Goal: Information Seeking & Learning: Check status

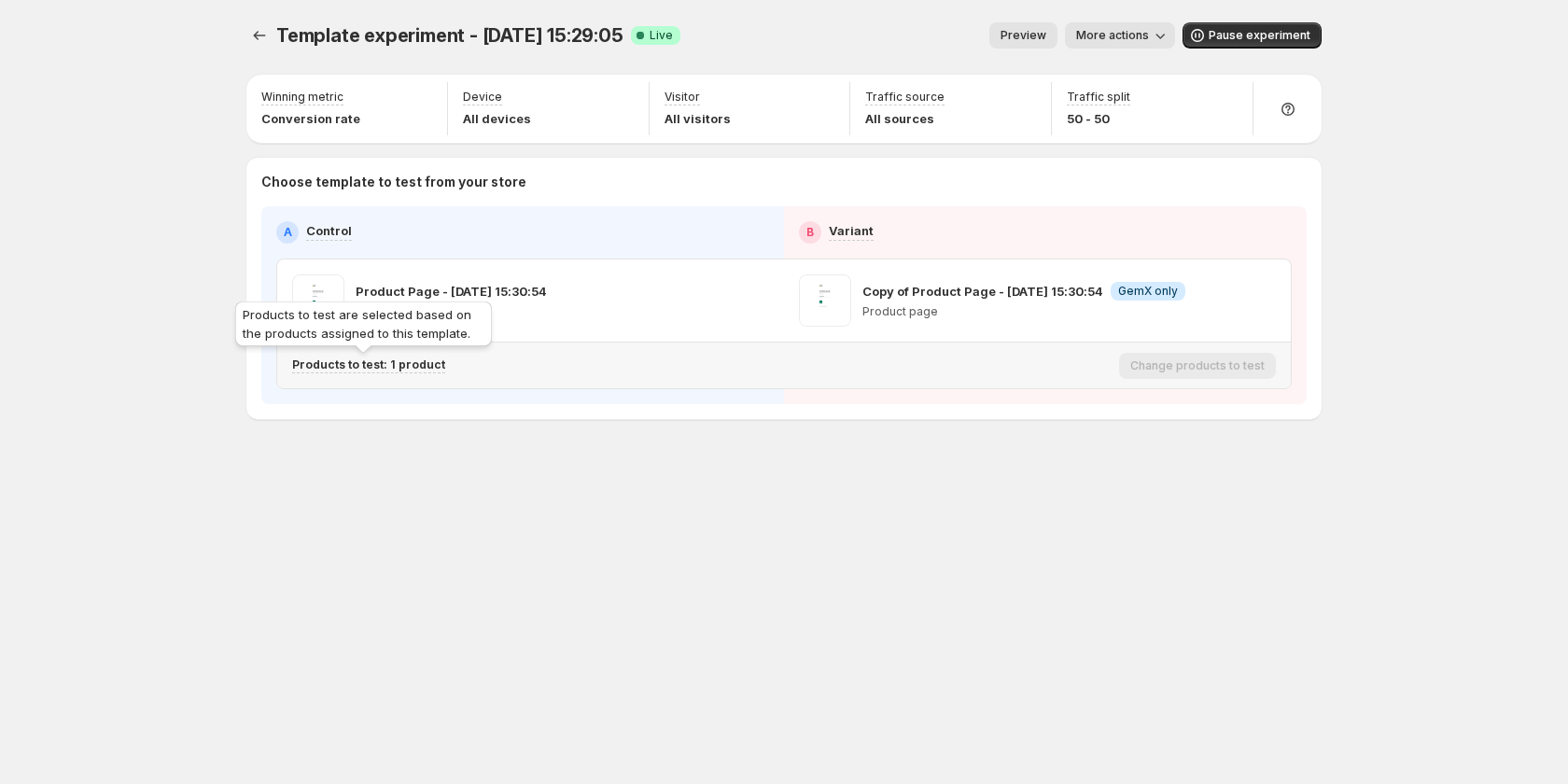
click at [433, 365] on p "Products to test: 1 product" at bounding box center [368, 365] width 153 height 15
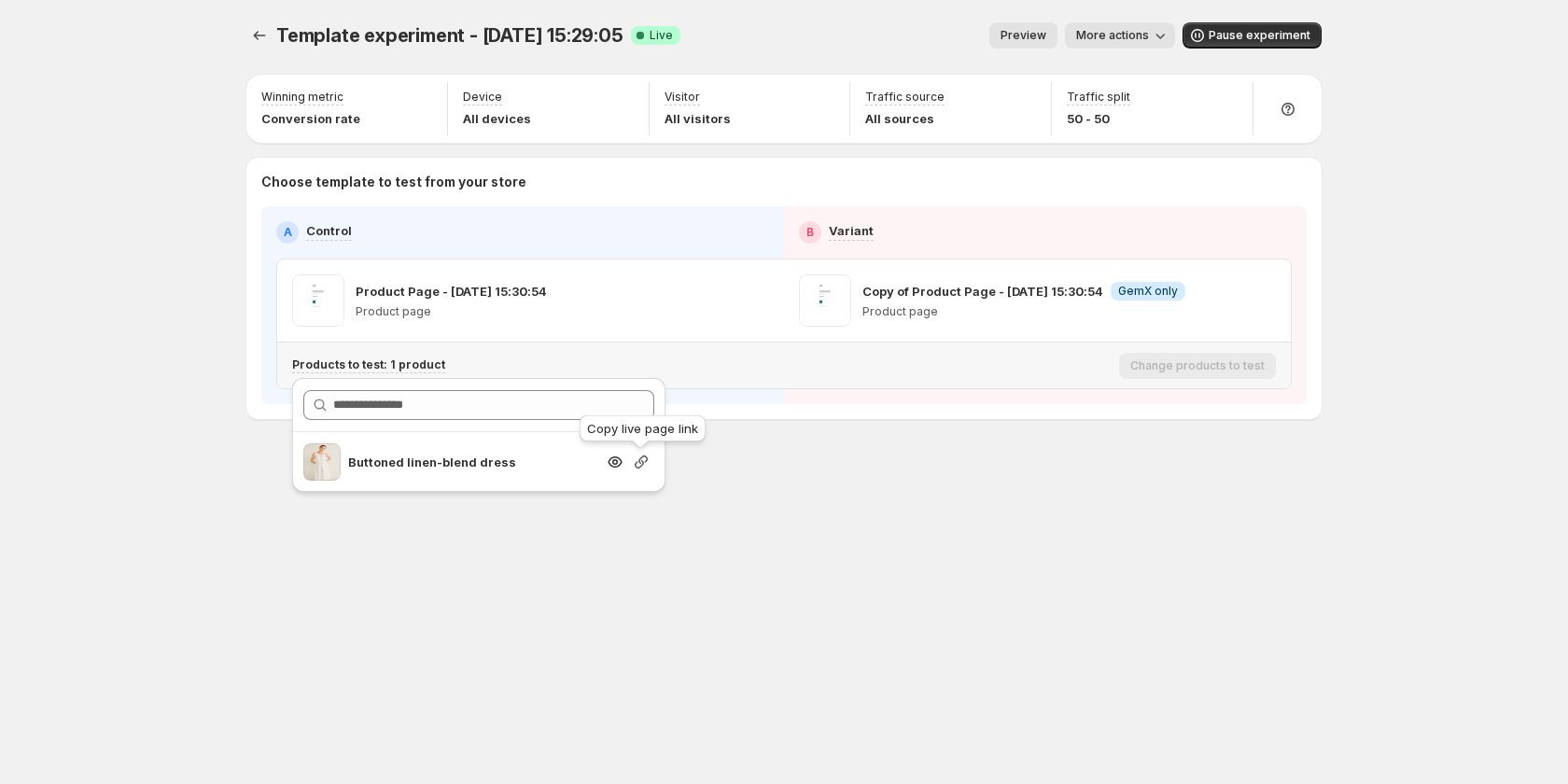
click at [646, 460] on icon "button" at bounding box center [641, 461] width 13 height 13
click at [261, 30] on icon "Experiments" at bounding box center [260, 36] width 19 height 19
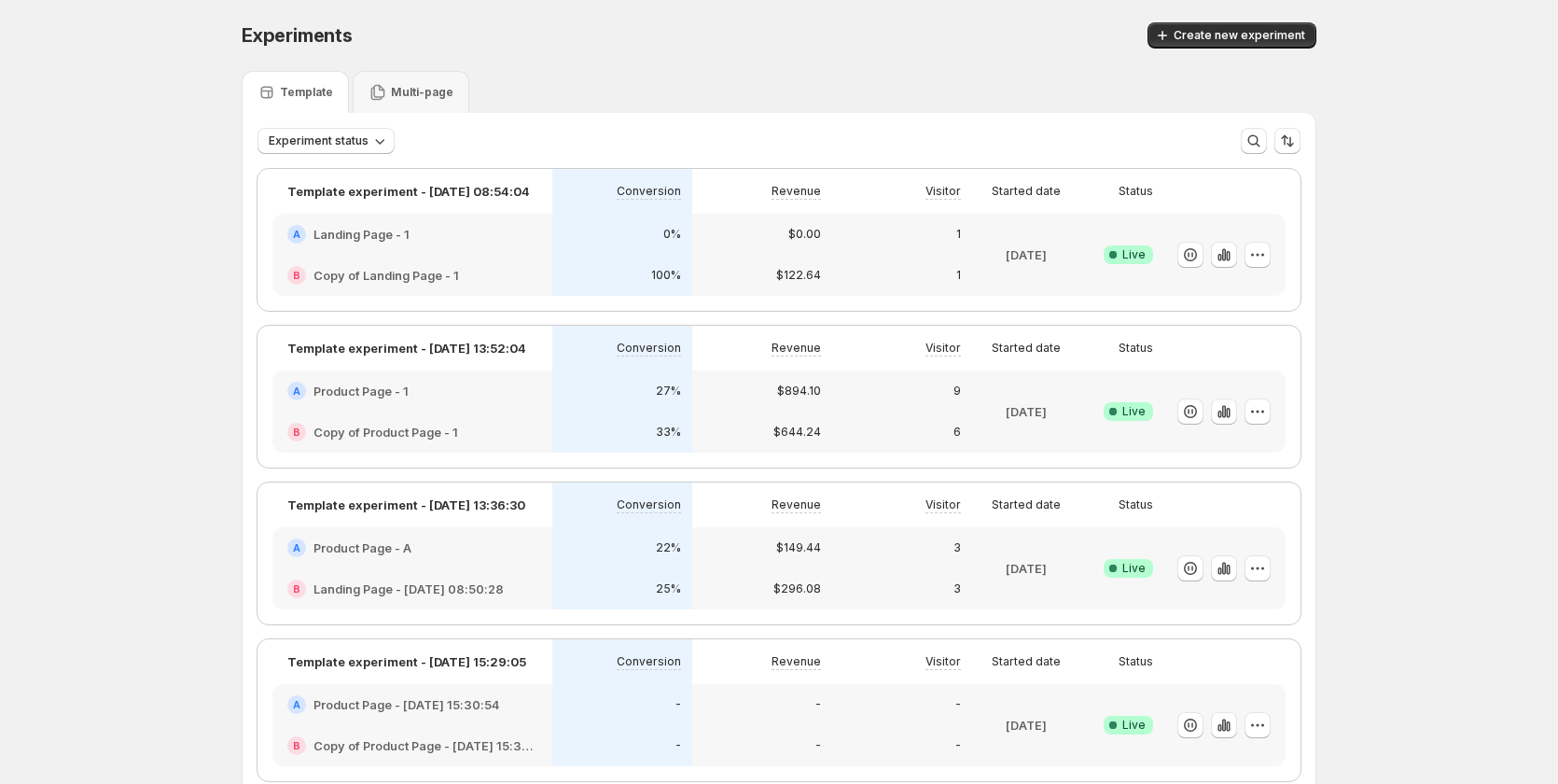
click at [467, 551] on div "A Product Page - A" at bounding box center [412, 548] width 250 height 19
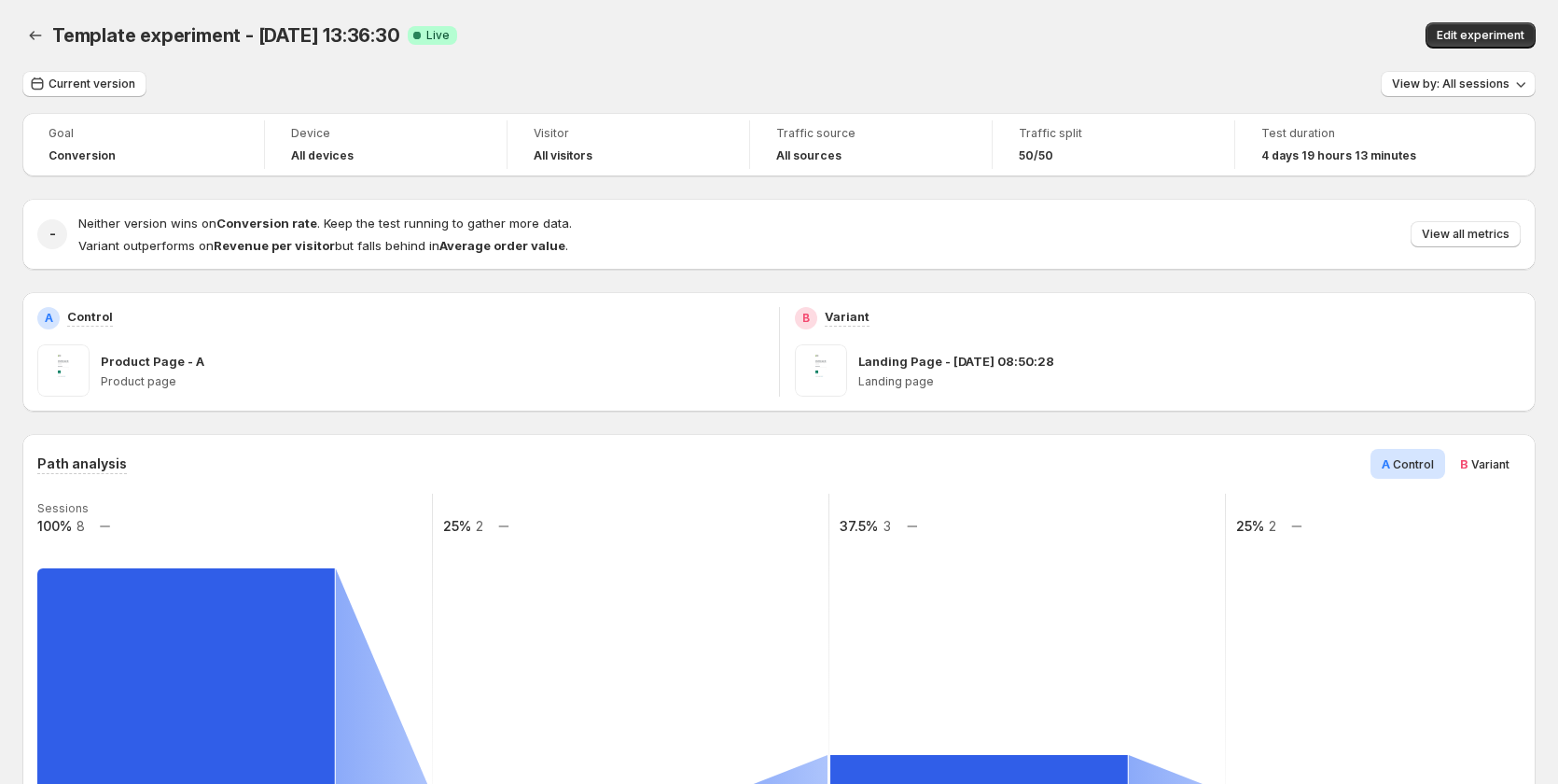
click at [640, 70] on div "Template experiment - [DATE] 13:36:30. This page is ready Template experiment -…" at bounding box center [779, 36] width 1514 height 71
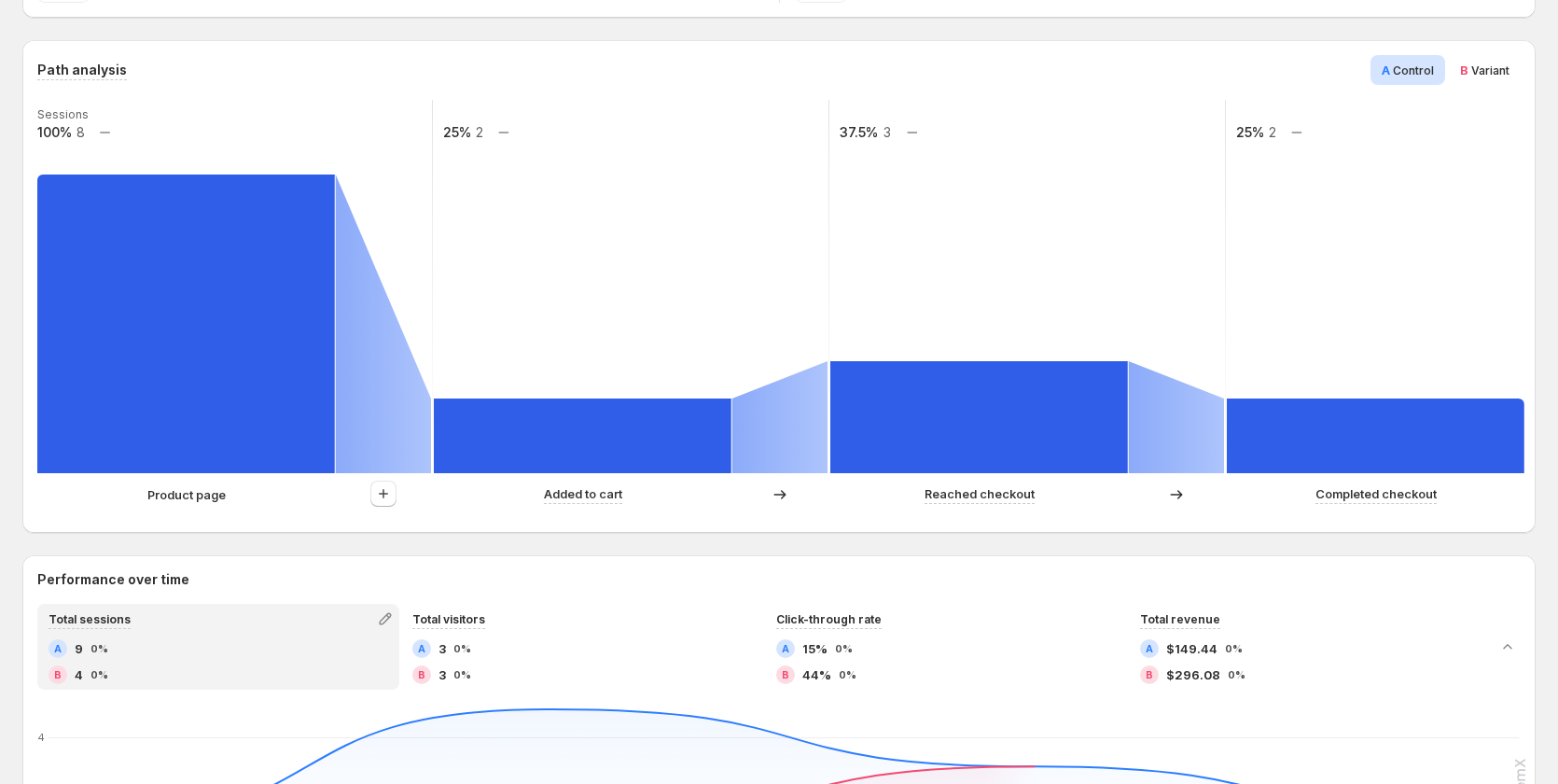
scroll to position [373, 0]
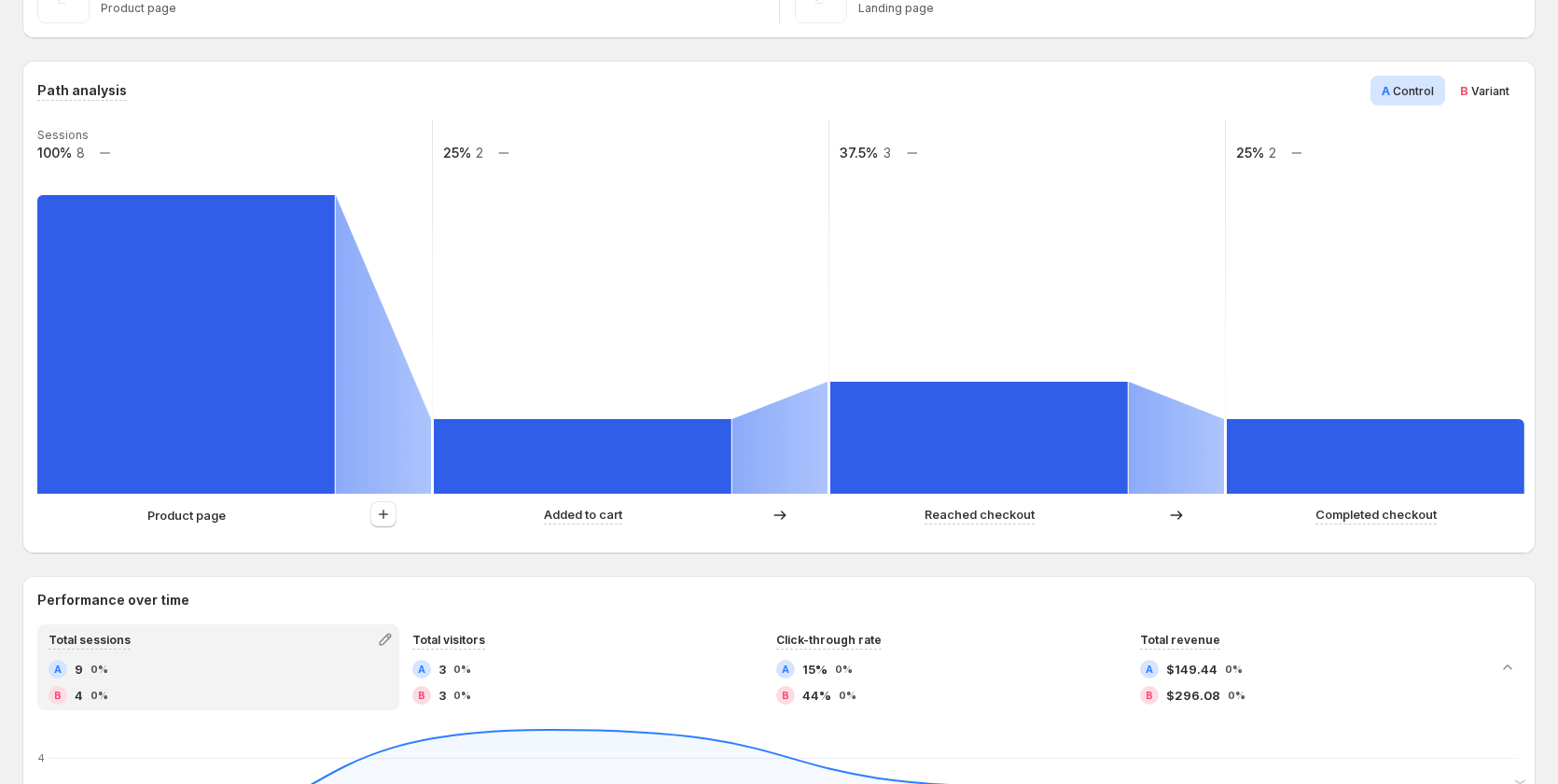
click at [1498, 95] on span "Variant" at bounding box center [1490, 91] width 38 height 14
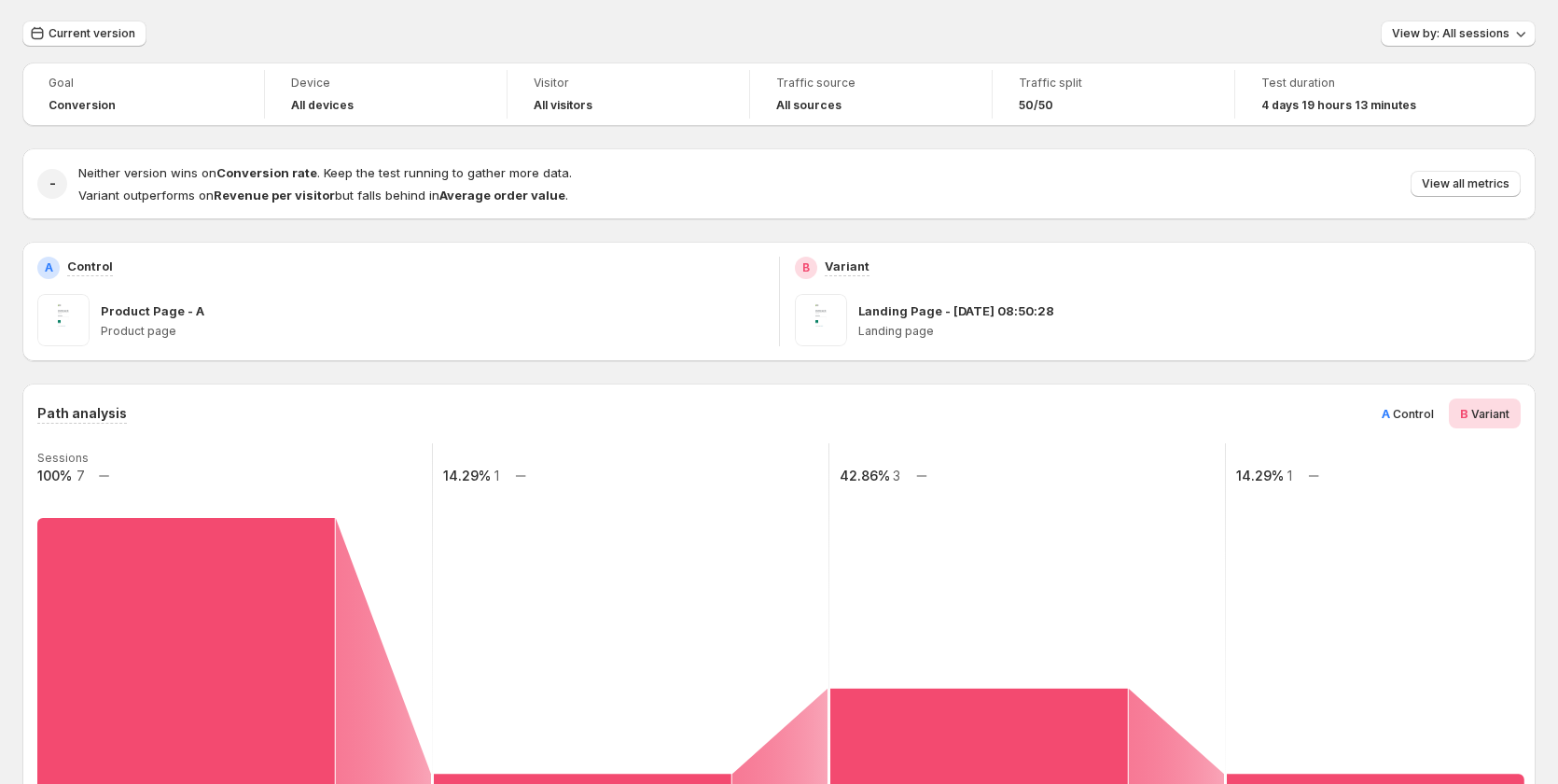
scroll to position [93, 0]
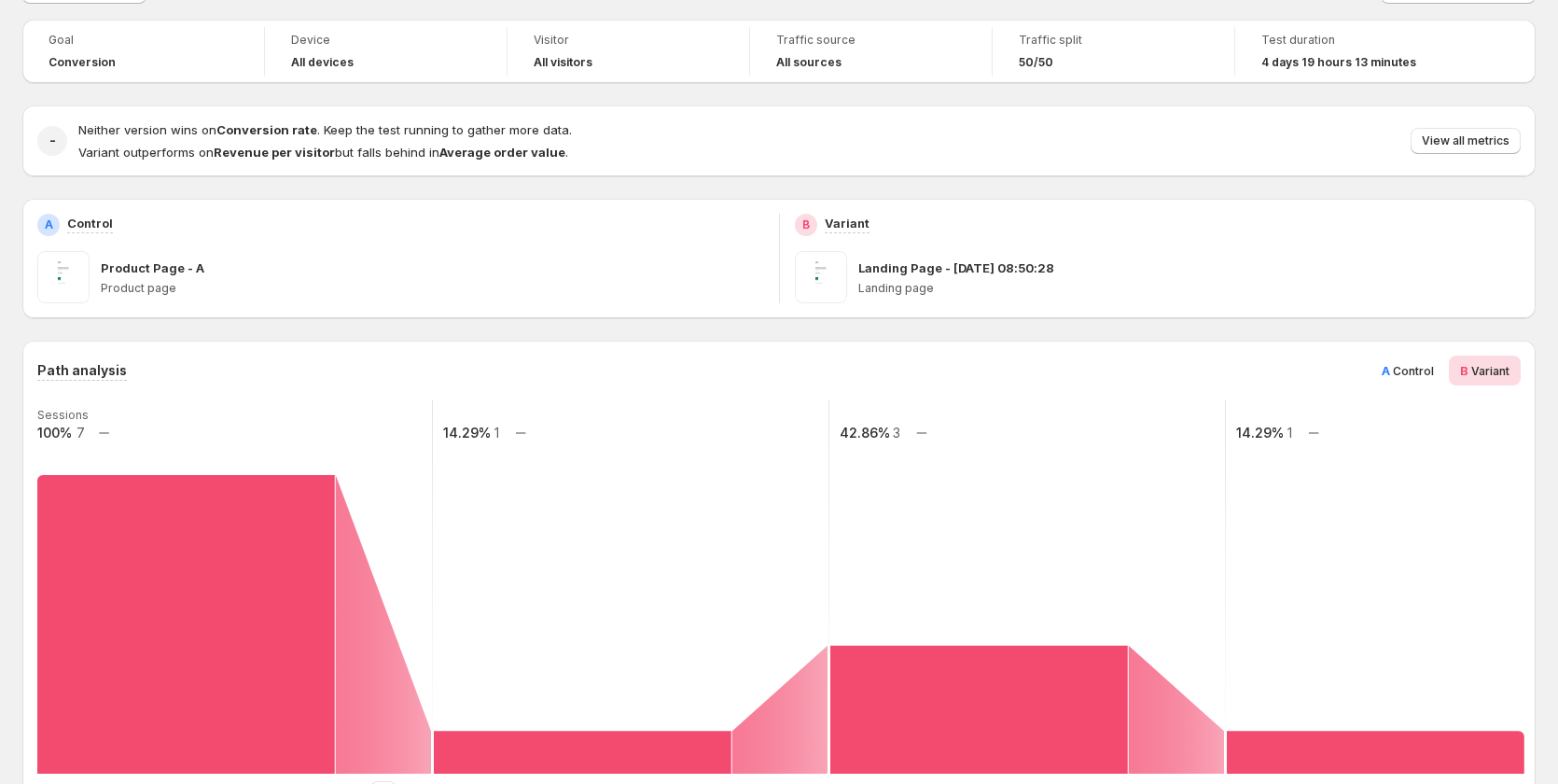
click at [1481, 372] on span "Variant" at bounding box center [1490, 370] width 38 height 14
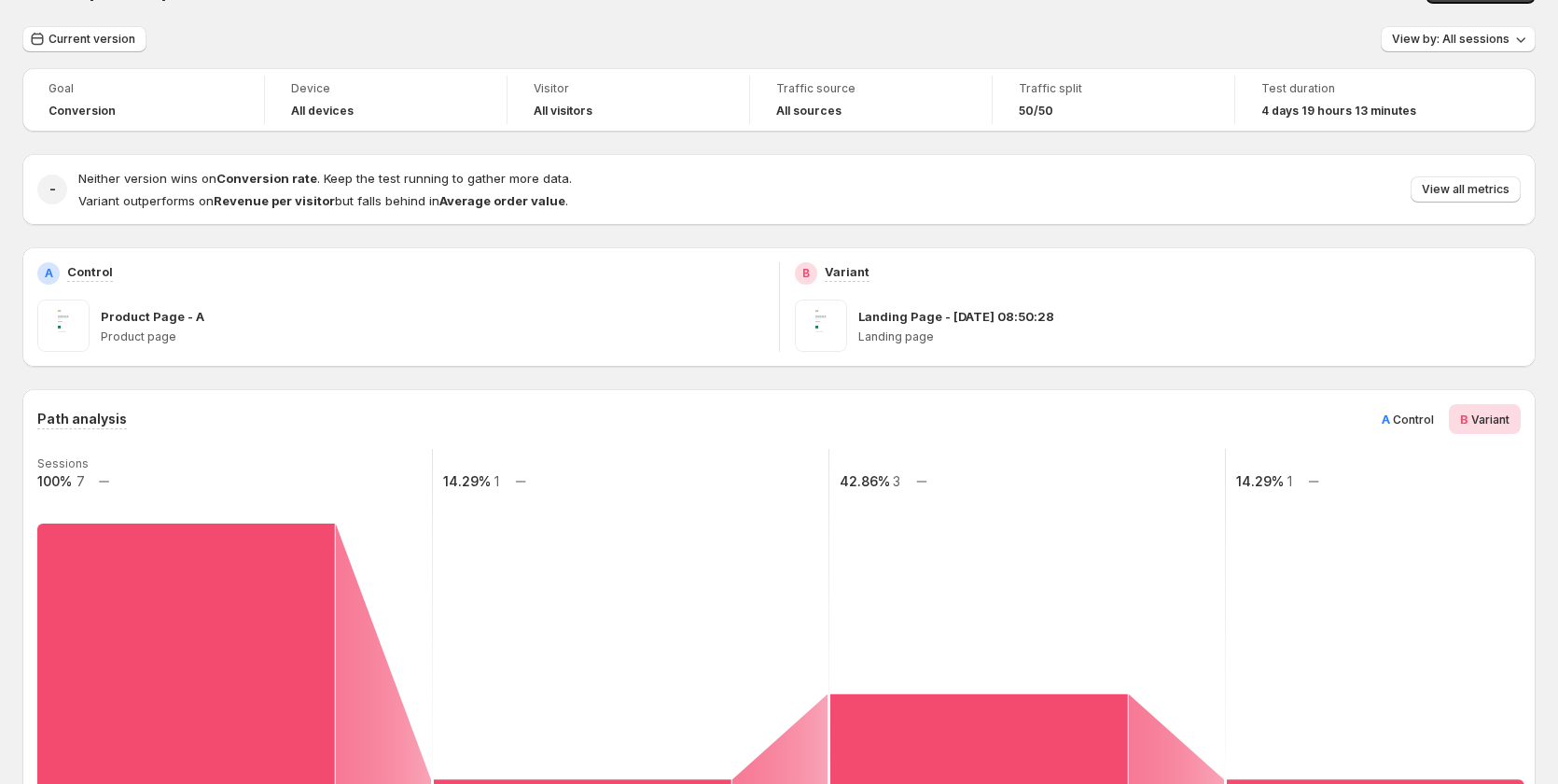
scroll to position [0, 0]
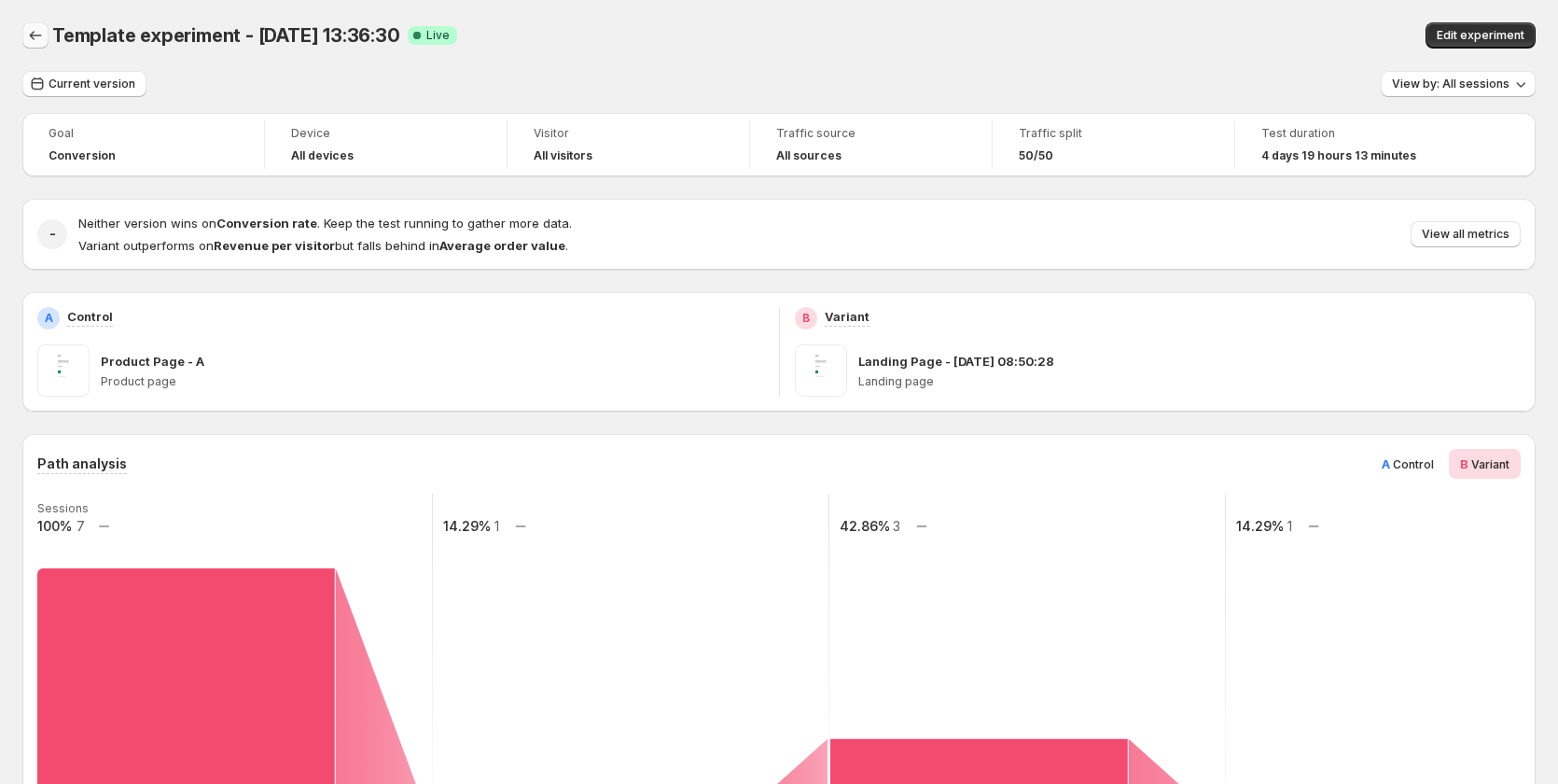
click at [42, 37] on icon "Back" at bounding box center [36, 36] width 19 height 19
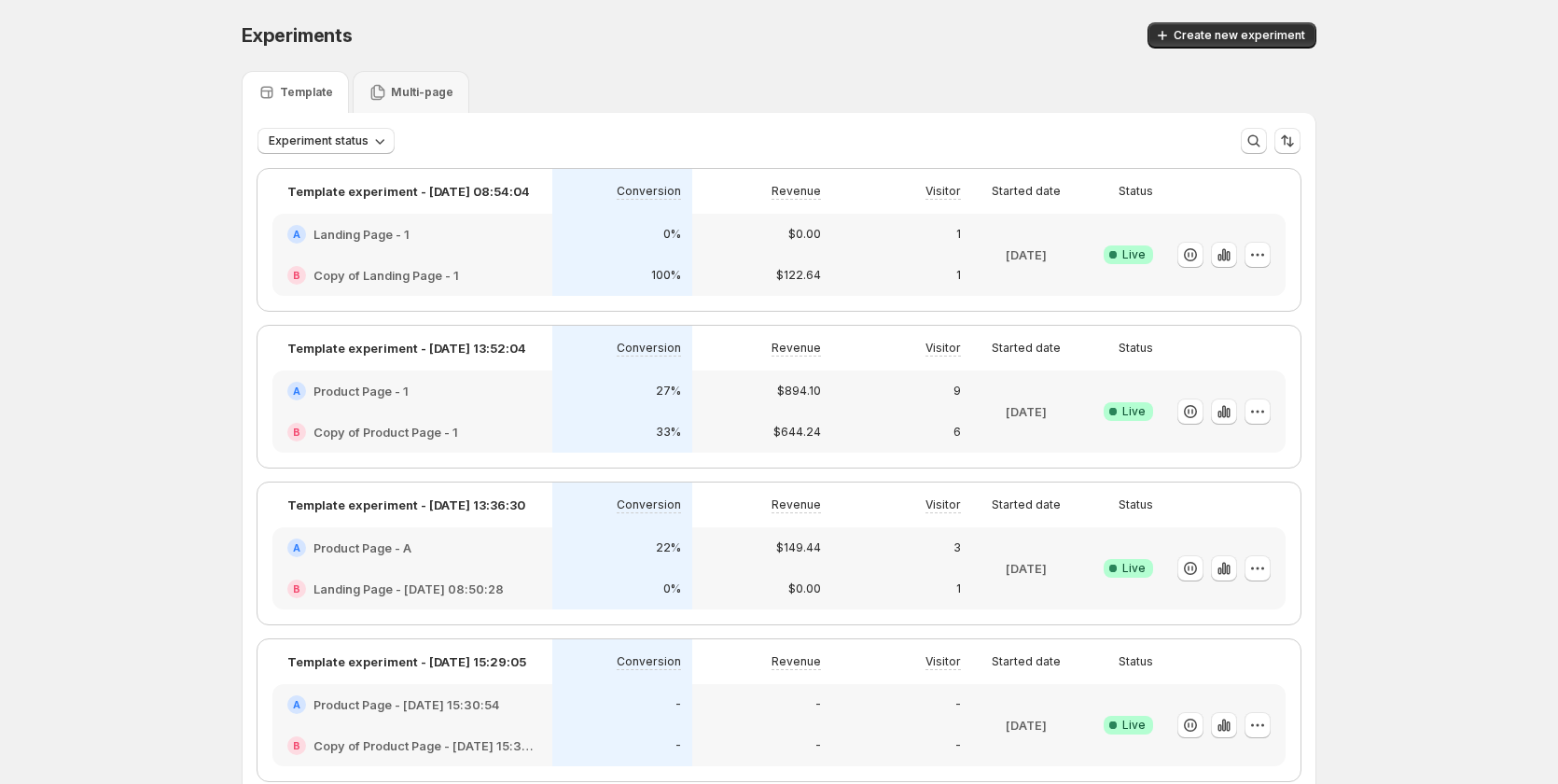
click at [465, 568] on div "B Landing Page - [DATE] 08:50:28" at bounding box center [412, 589] width 280 height 41
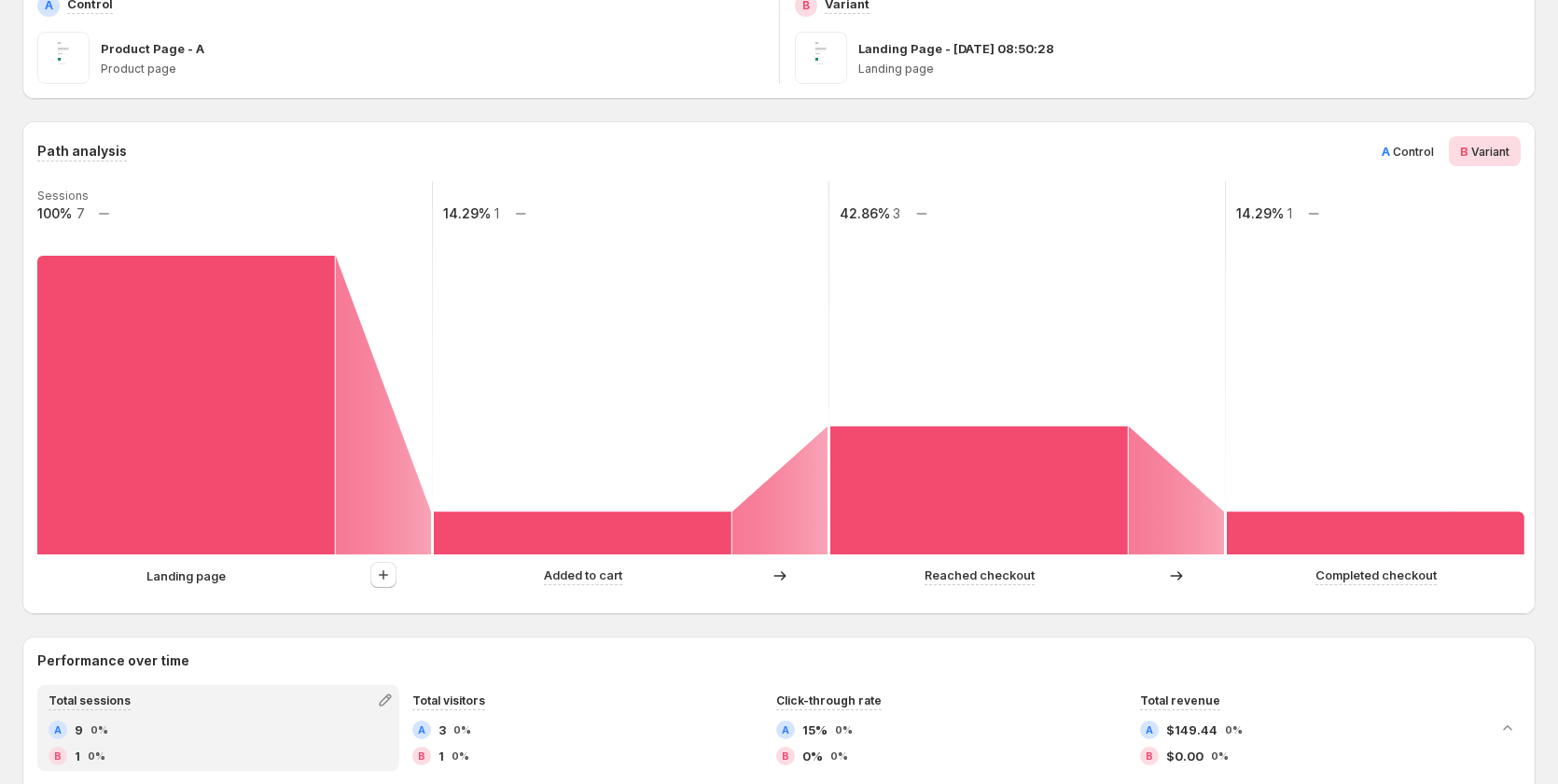
scroll to position [279, 0]
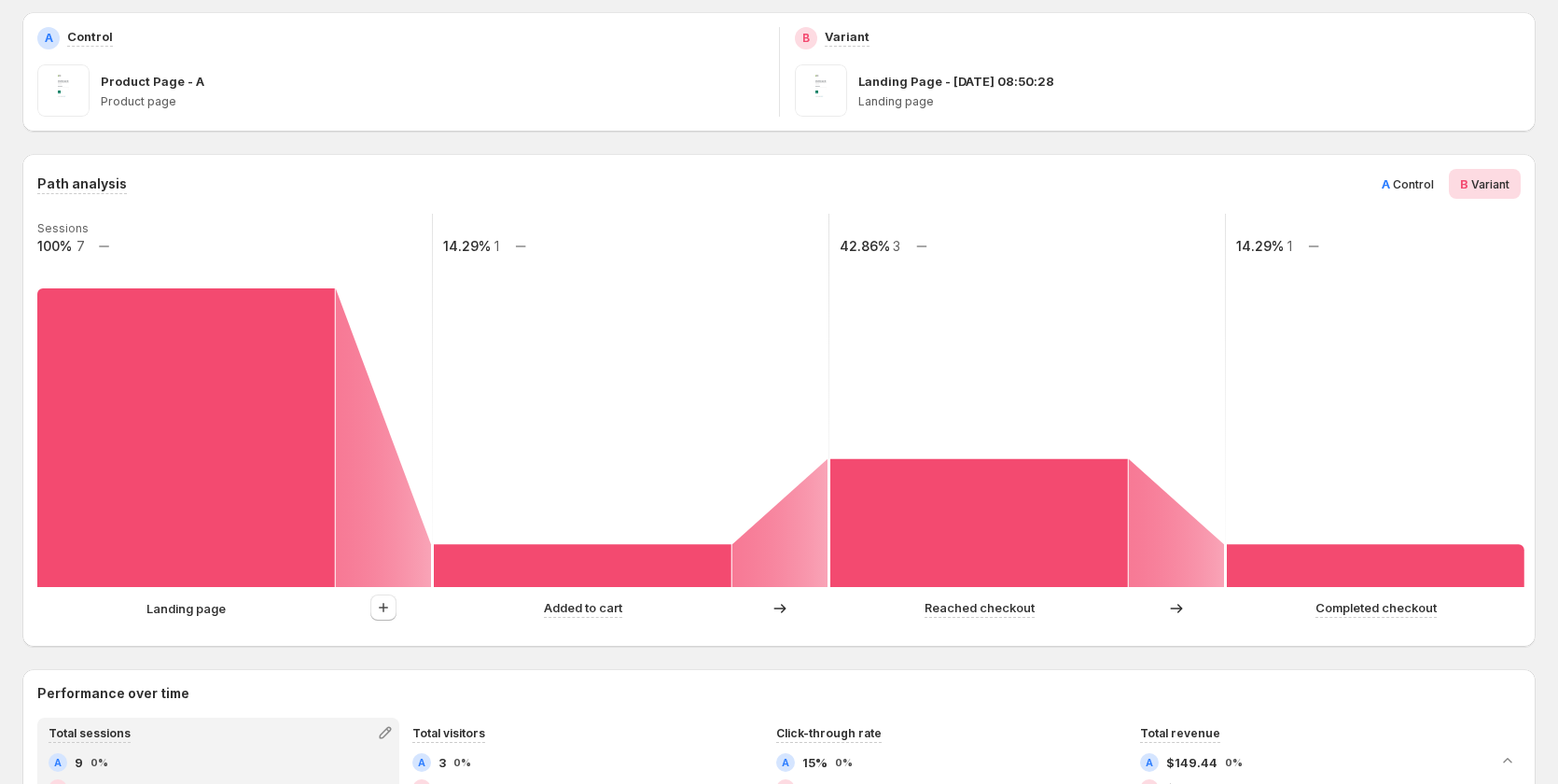
click at [1427, 188] on span "Control" at bounding box center [1414, 184] width 41 height 14
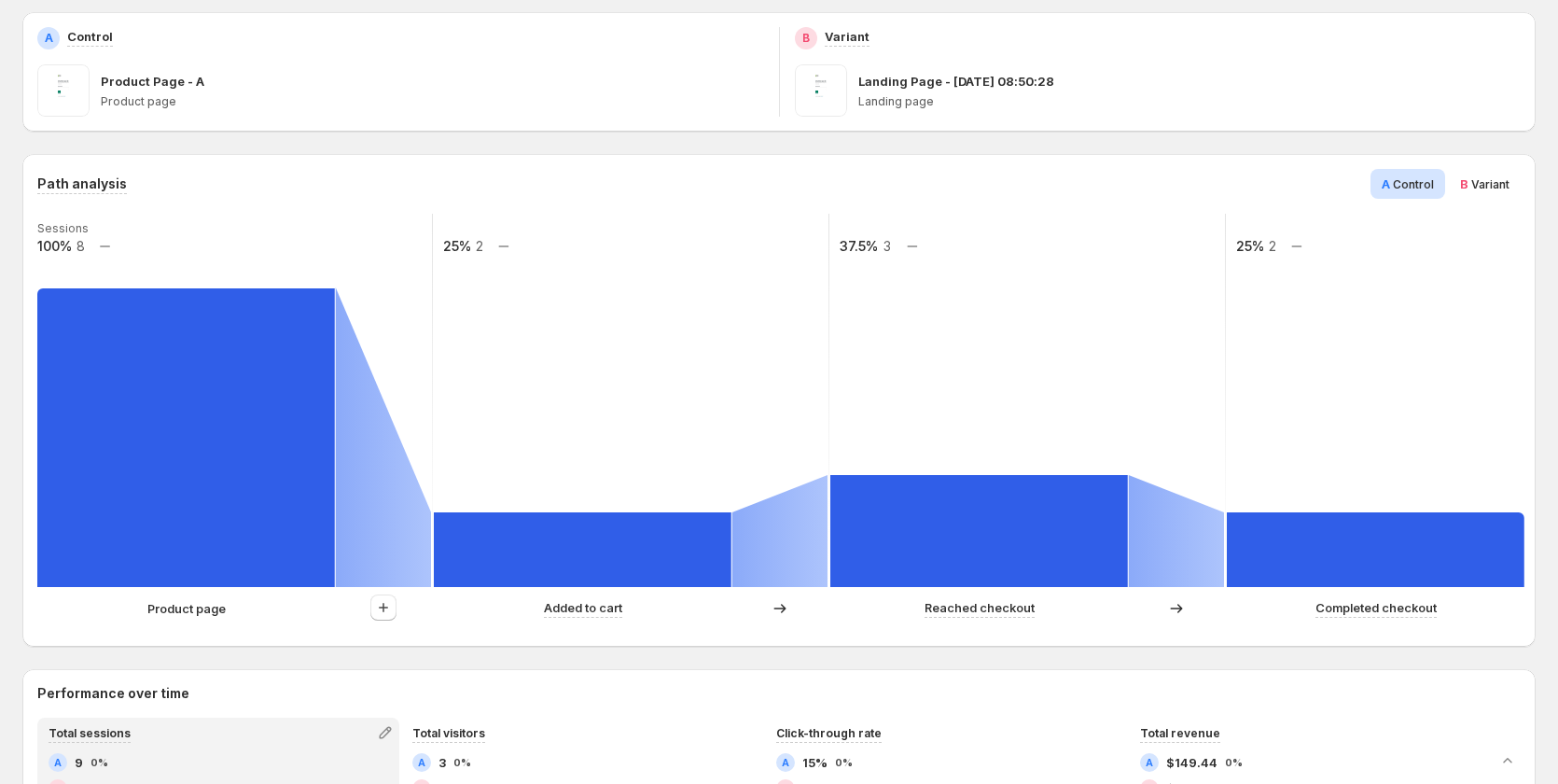
click at [1509, 188] on span "Variant" at bounding box center [1490, 184] width 38 height 14
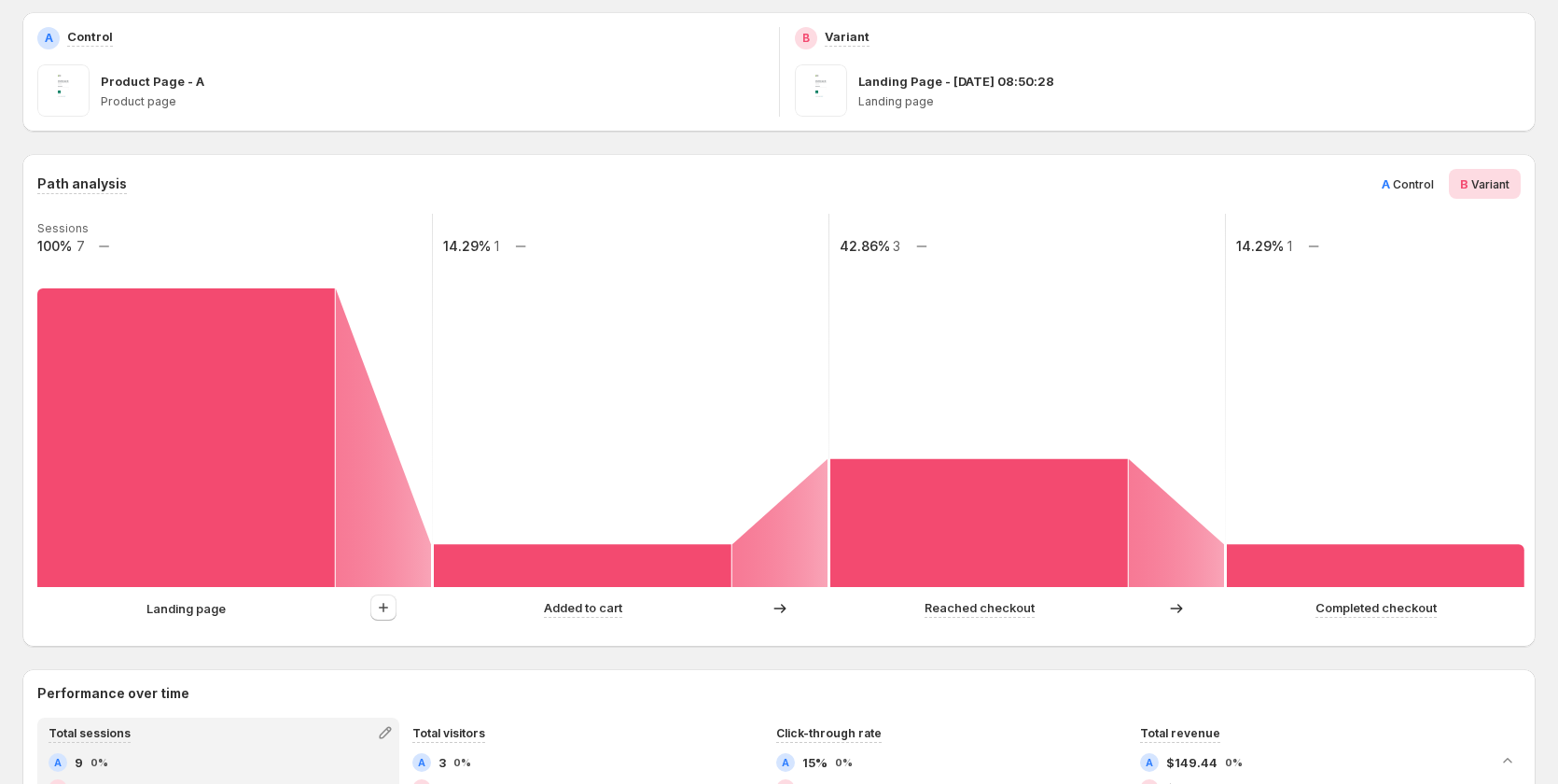
click at [500, 245] on rect at bounding box center [631, 400] width 399 height 373
drag, startPoint x: 894, startPoint y: 245, endPoint x: 915, endPoint y: 245, distance: 21.0
click at [915, 245] on g "Sessions 100% 7 14.29% 1 42.86% 3 14.29% 1" at bounding box center [829, 400] width 1588 height 373
click at [1095, 261] on rect at bounding box center [1027, 400] width 399 height 373
click at [1423, 191] on span "A Control" at bounding box center [1408, 184] width 53 height 19
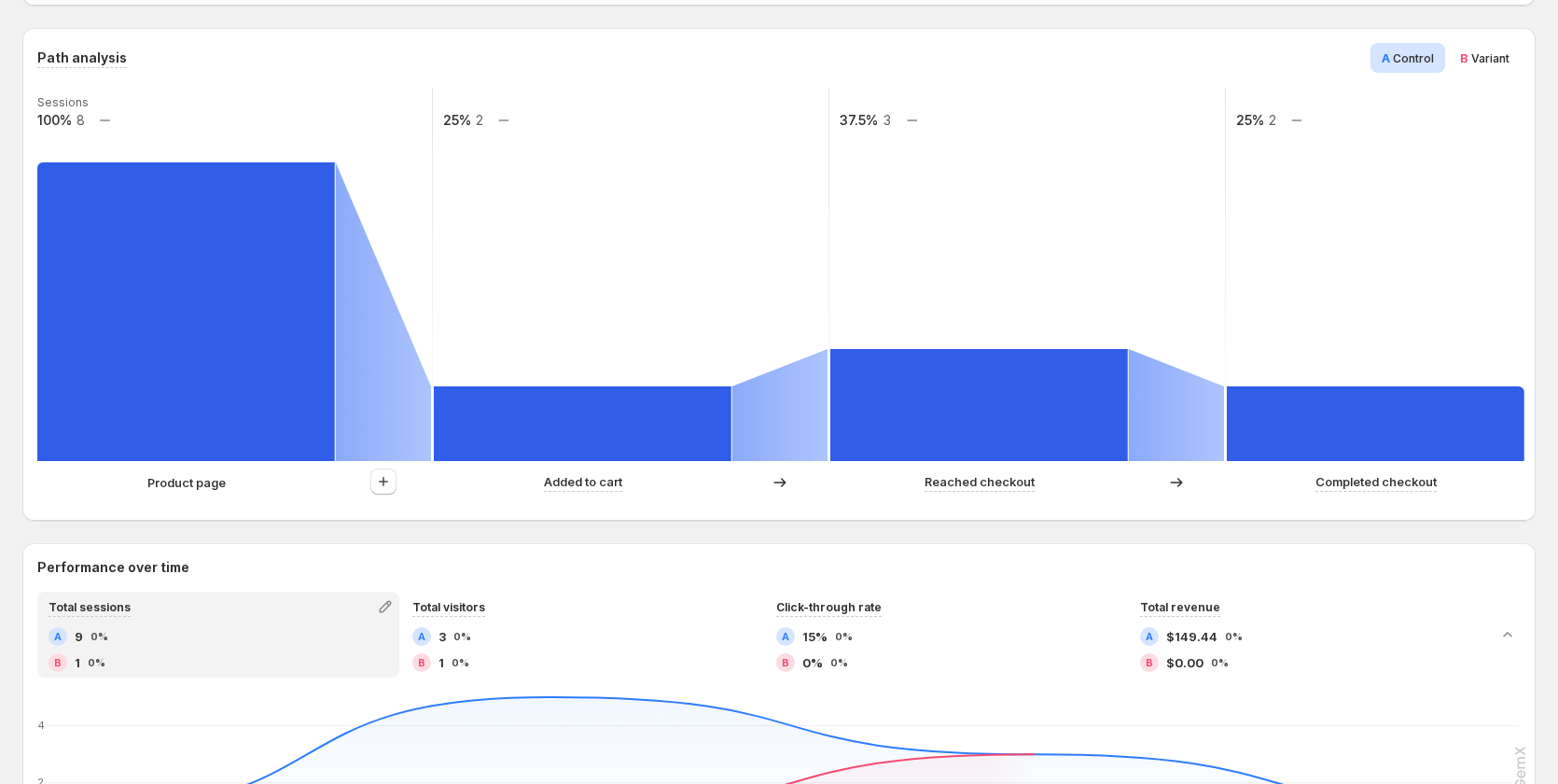
scroll to position [373, 0]
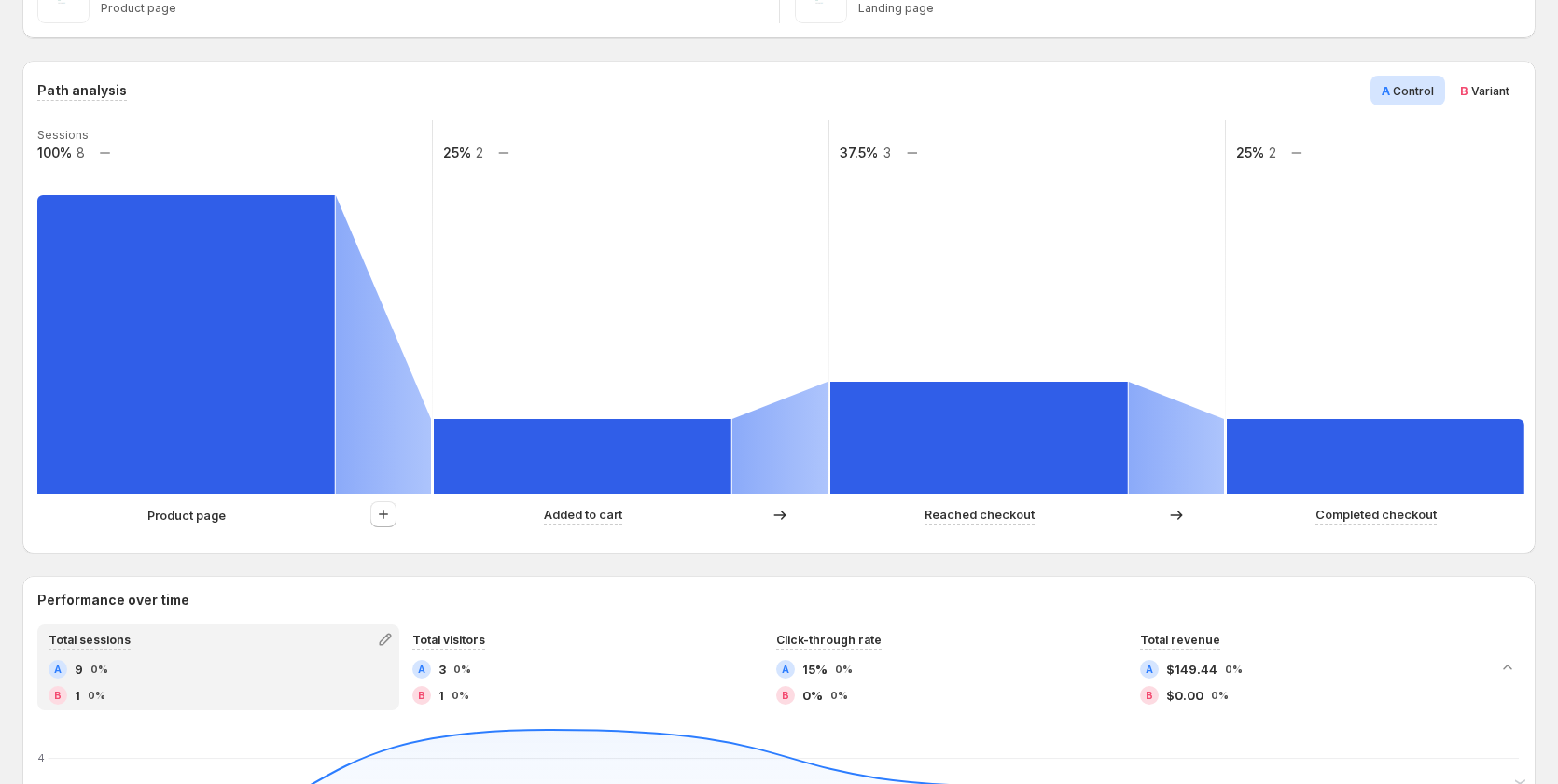
click at [1494, 91] on span "Variant" at bounding box center [1490, 91] width 38 height 14
